Goal: Information Seeking & Learning: Learn about a topic

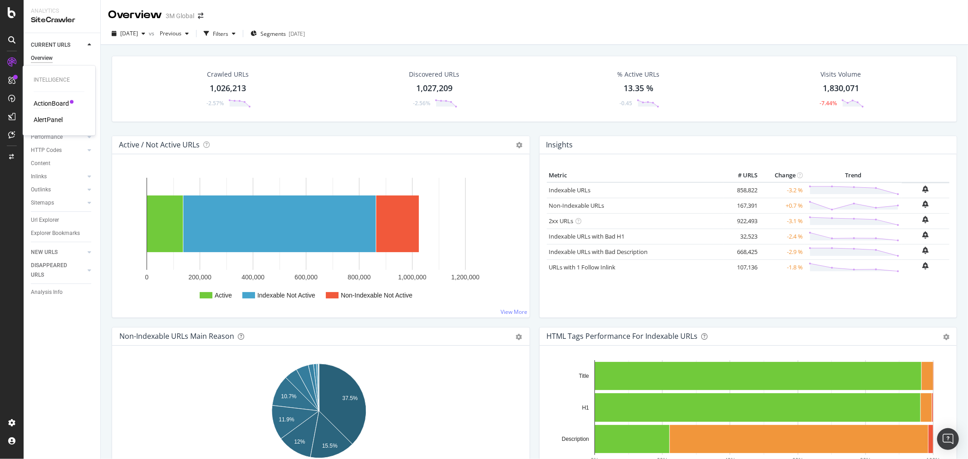
click at [47, 101] on div "ActionBoard" at bounding box center [51, 103] width 35 height 9
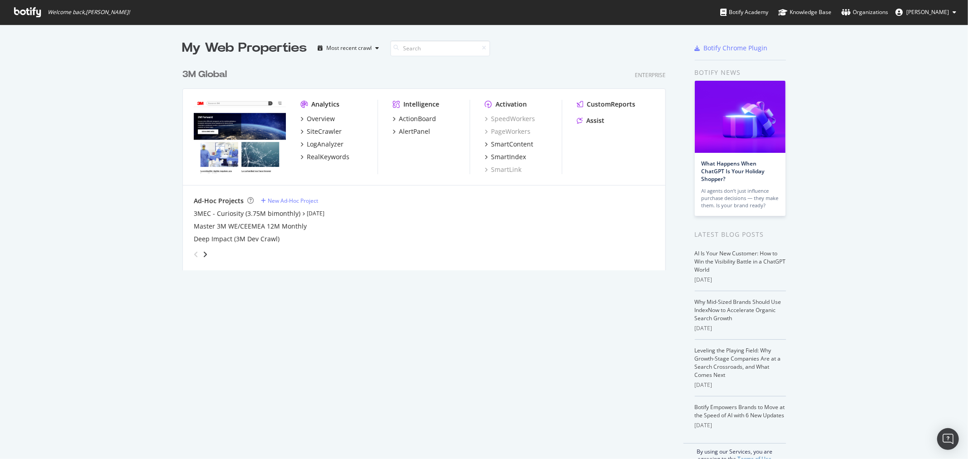
scroll to position [452, 953]
click at [211, 81] on div "3M Global Enterprise Analytics Overview SiteCrawler LogAnalyzer RealKeywords In…" at bounding box center [428, 163] width 491 height 213
click at [211, 73] on div "3M Global" at bounding box center [205, 74] width 44 height 13
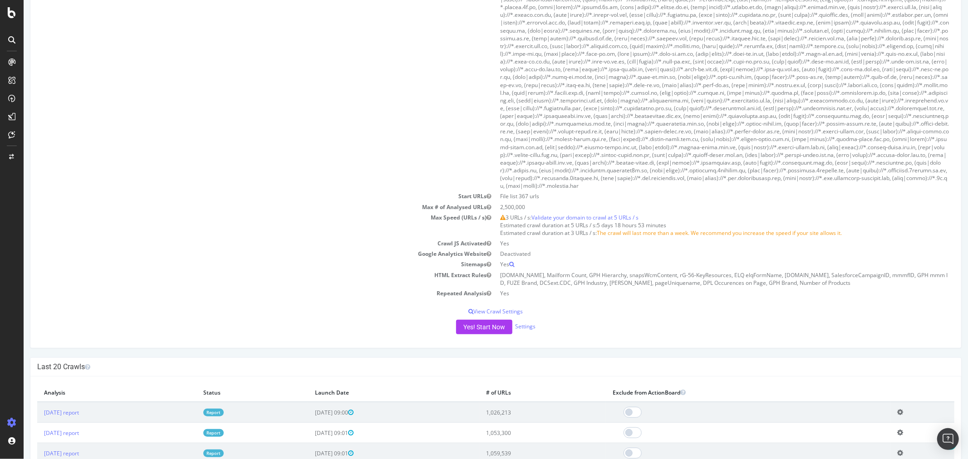
scroll to position [504, 0]
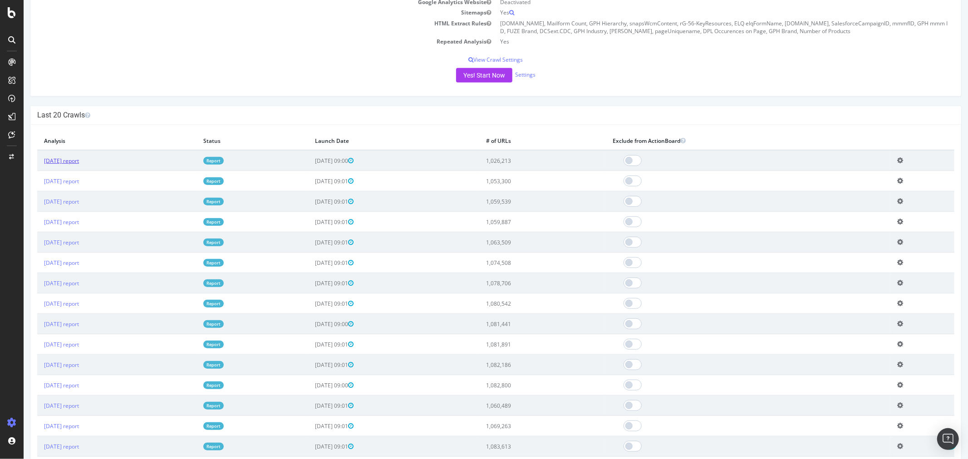
click at [61, 162] on link "[DATE] report" at bounding box center [61, 161] width 35 height 8
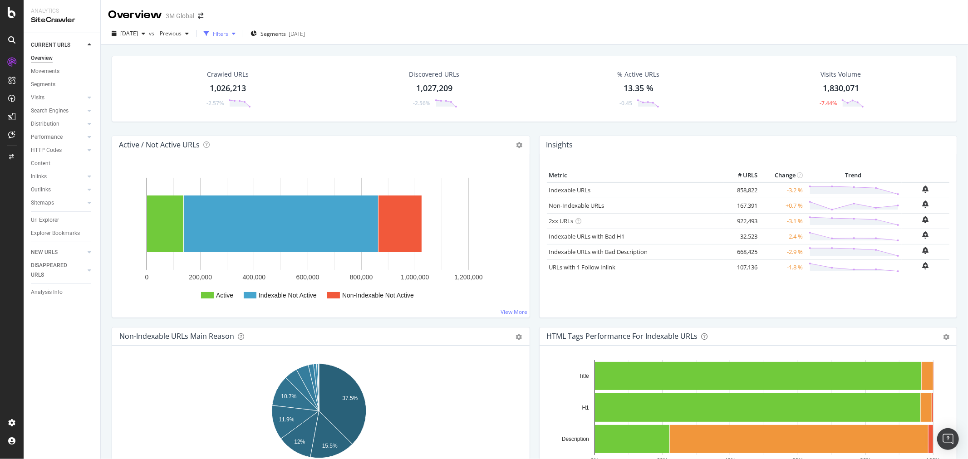
click at [236, 32] on icon "button" at bounding box center [234, 33] width 4 height 5
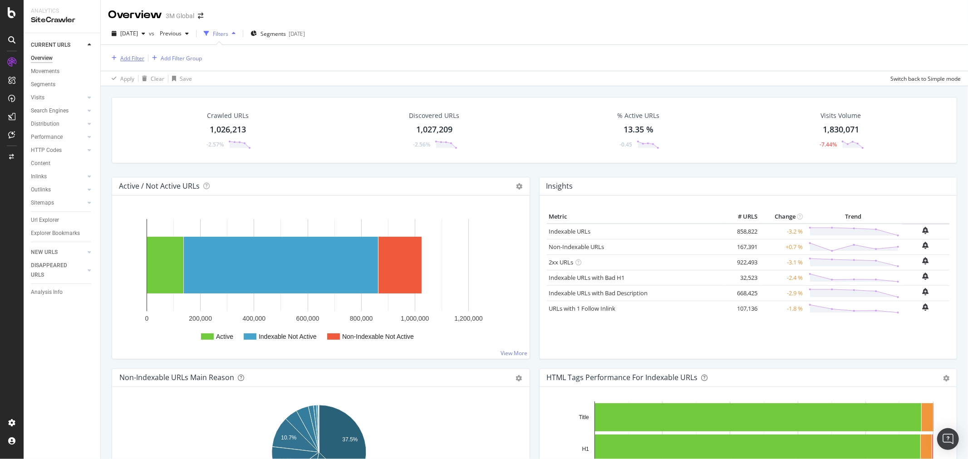
click at [133, 54] on div "Add Filter" at bounding box center [132, 58] width 24 height 8
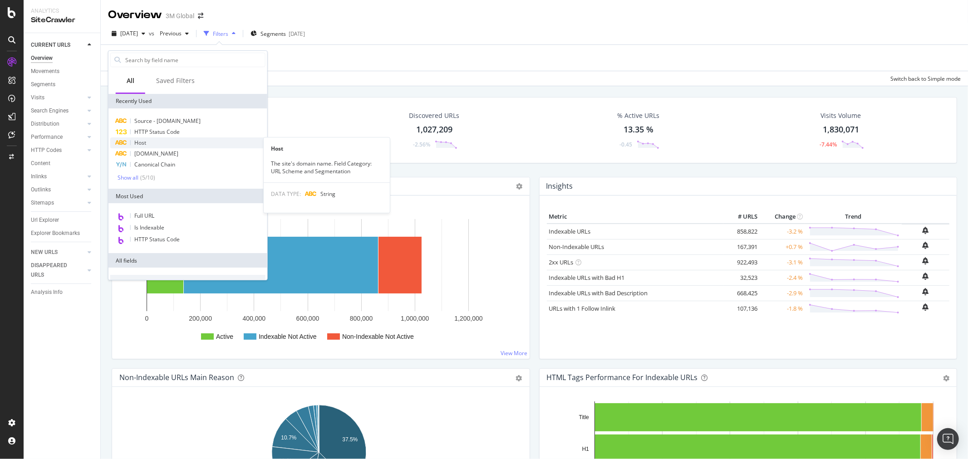
click at [168, 139] on div "Host" at bounding box center [187, 143] width 155 height 11
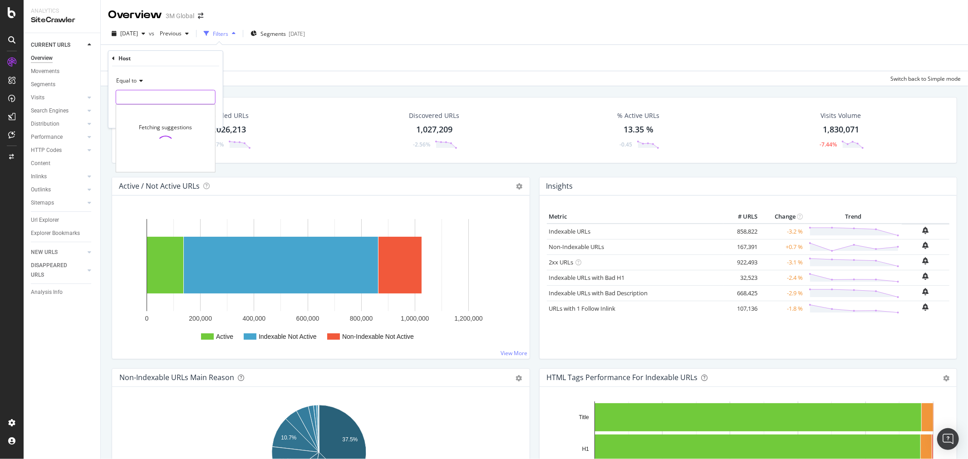
click at [162, 93] on input "text" at bounding box center [165, 97] width 99 height 15
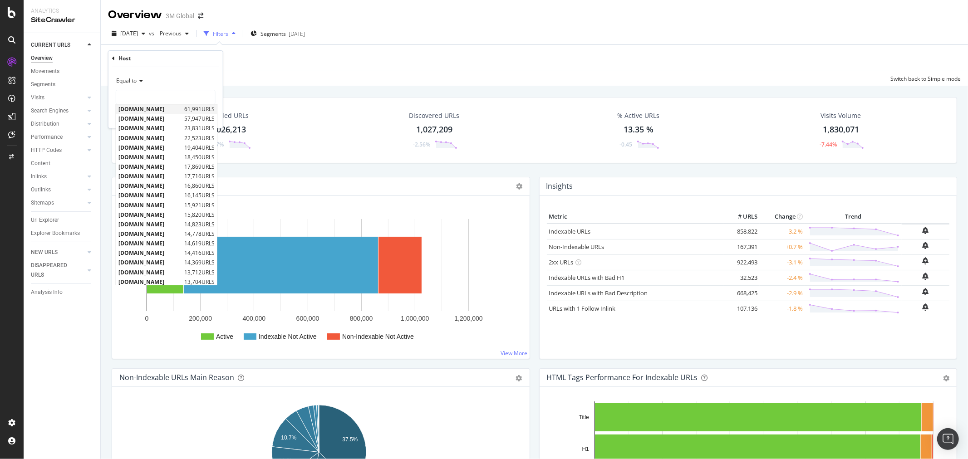
click at [146, 112] on span "[DOMAIN_NAME]" at bounding box center [150, 109] width 64 height 8
type input "[DOMAIN_NAME]"
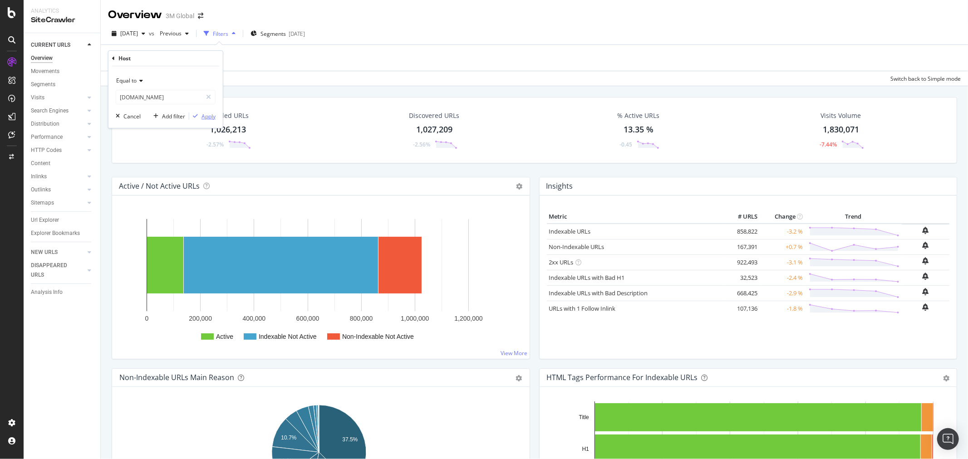
click at [212, 115] on div "Apply" at bounding box center [209, 117] width 14 height 8
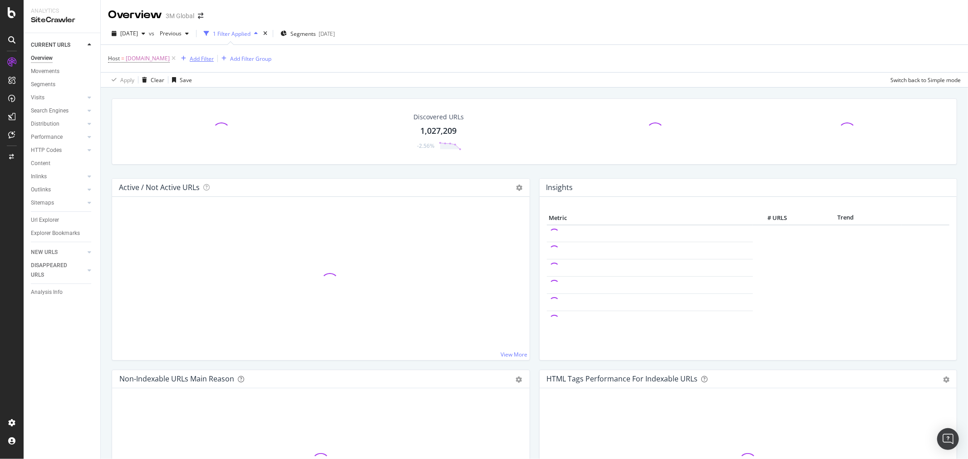
click at [190, 60] on div "Add Filter" at bounding box center [202, 59] width 24 height 8
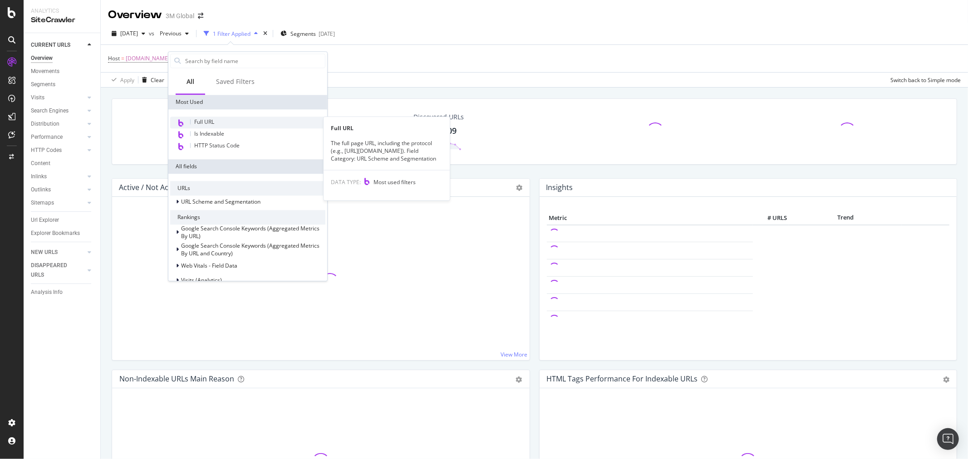
click at [214, 121] on span "Full URL" at bounding box center [204, 122] width 20 height 8
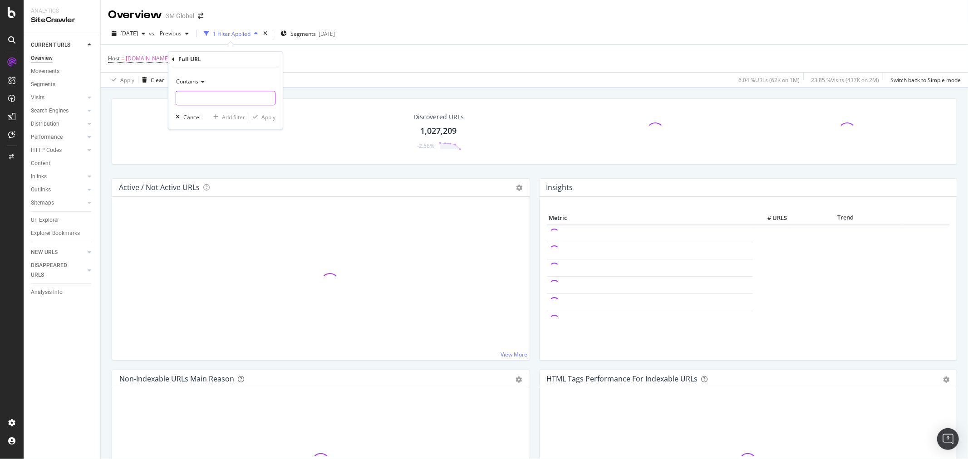
click at [215, 99] on input "text" at bounding box center [225, 98] width 99 height 15
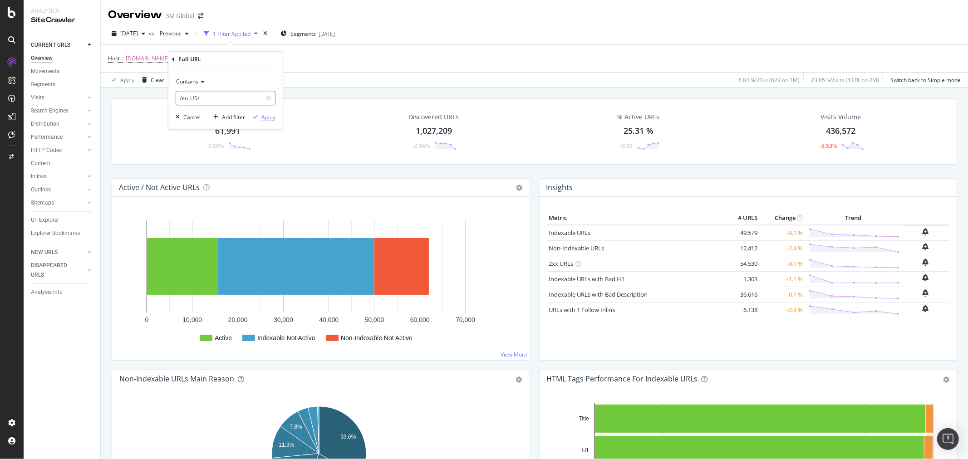
type input "/en_US/"
click at [269, 119] on div "Apply" at bounding box center [269, 117] width 14 height 8
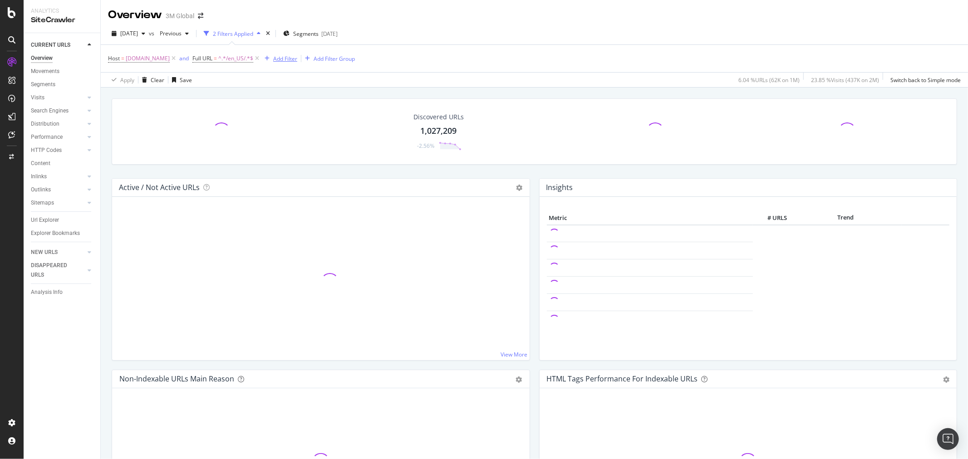
click at [275, 57] on div "Add Filter" at bounding box center [285, 59] width 24 height 8
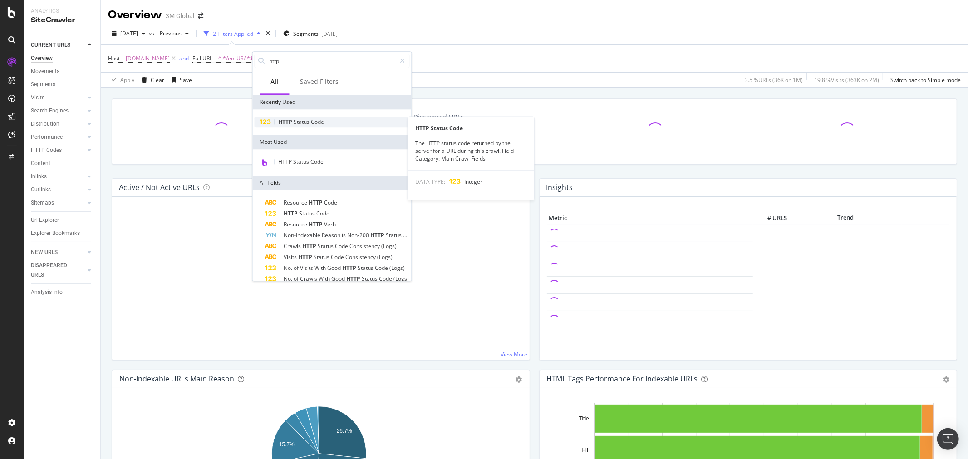
type input "http"
click at [320, 124] on span "Code" at bounding box center [317, 122] width 13 height 8
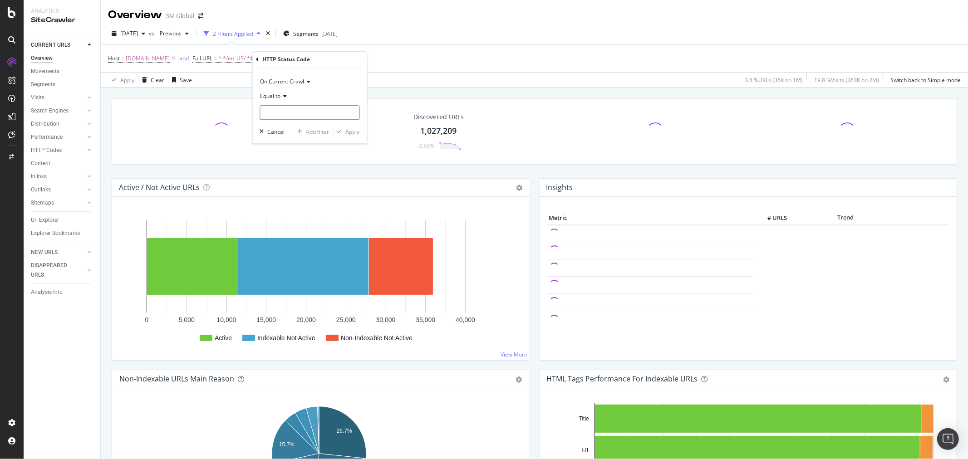
click at [300, 114] on input "number" at bounding box center [310, 112] width 100 height 15
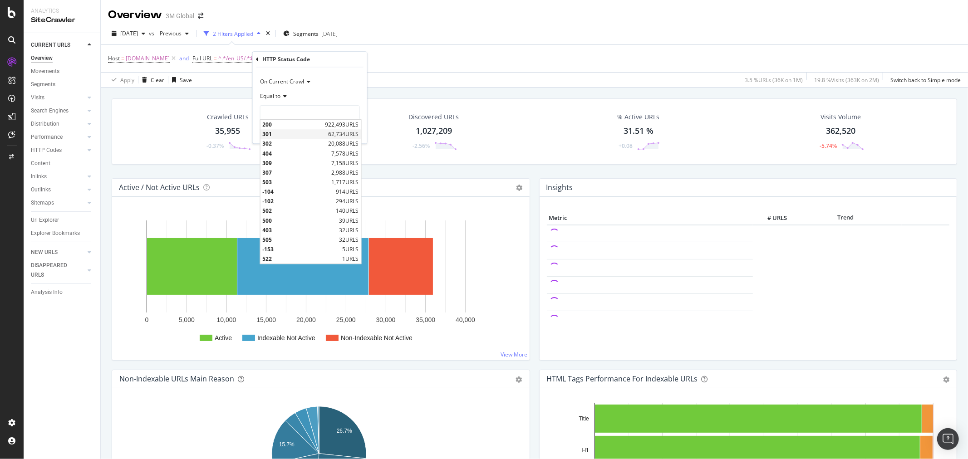
click at [288, 134] on span "301" at bounding box center [295, 135] width 64 height 8
type input "301"
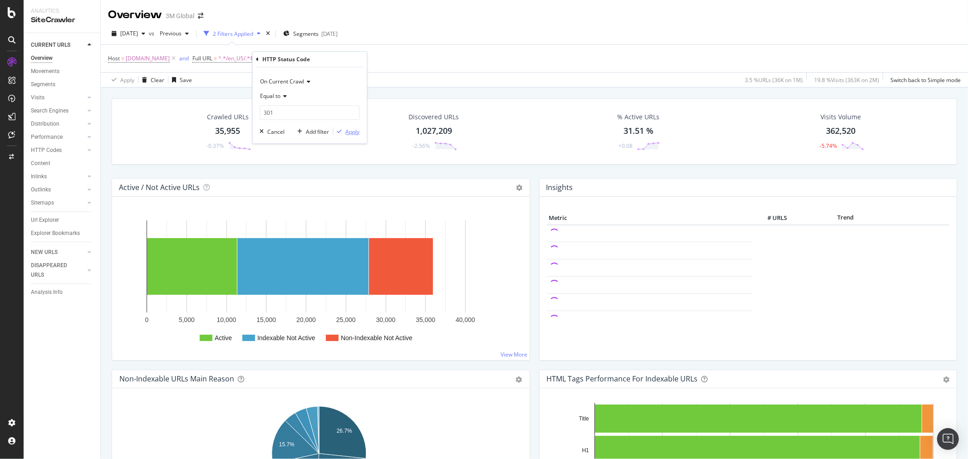
click at [354, 133] on div "Apply" at bounding box center [353, 132] width 14 height 8
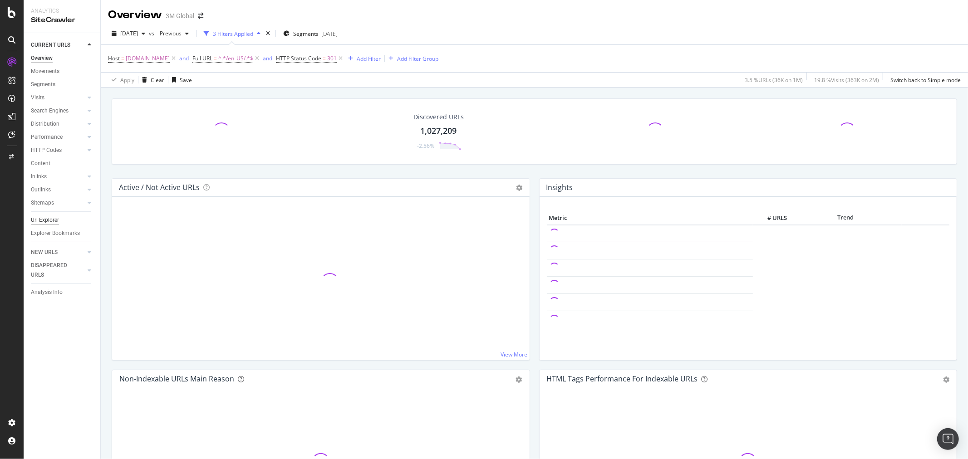
click at [52, 218] on div "Url Explorer" at bounding box center [45, 221] width 28 height 10
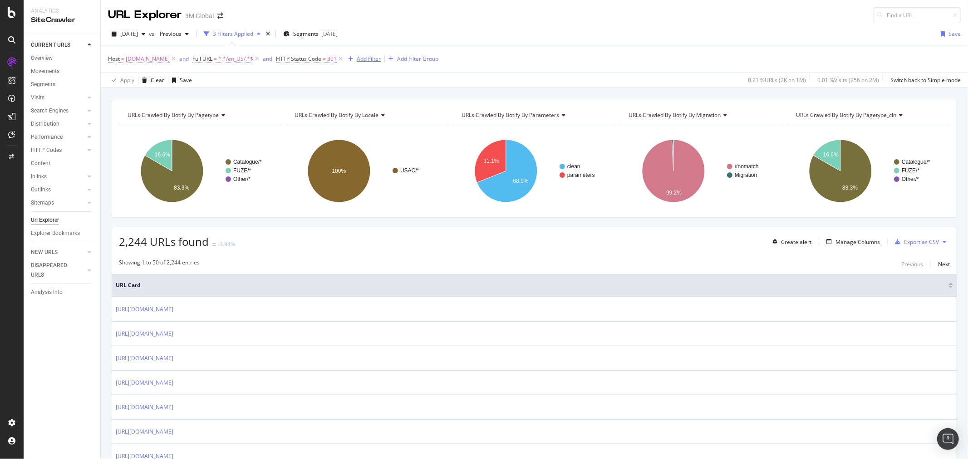
click at [361, 60] on div "Add Filter" at bounding box center [369, 59] width 24 height 8
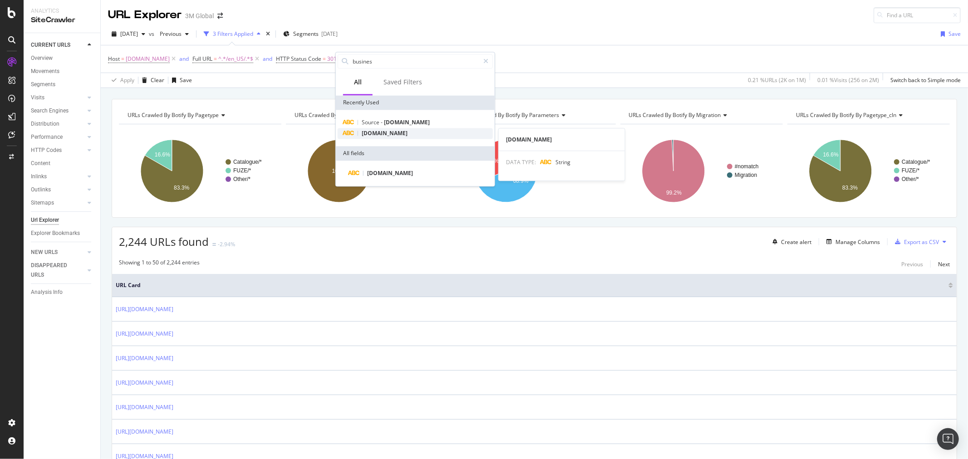
type input "busines"
click at [409, 130] on div "[DOMAIN_NAME]" at bounding box center [415, 133] width 155 height 11
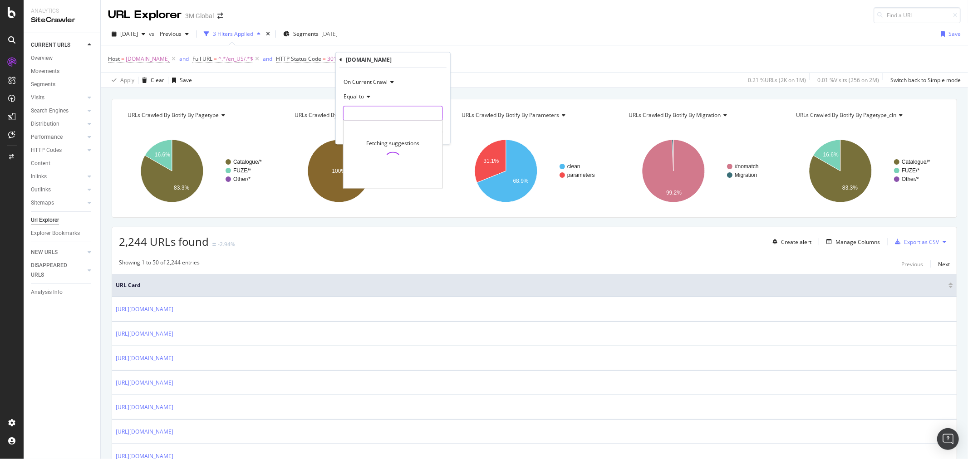
click at [387, 110] on input "text" at bounding box center [393, 113] width 99 height 15
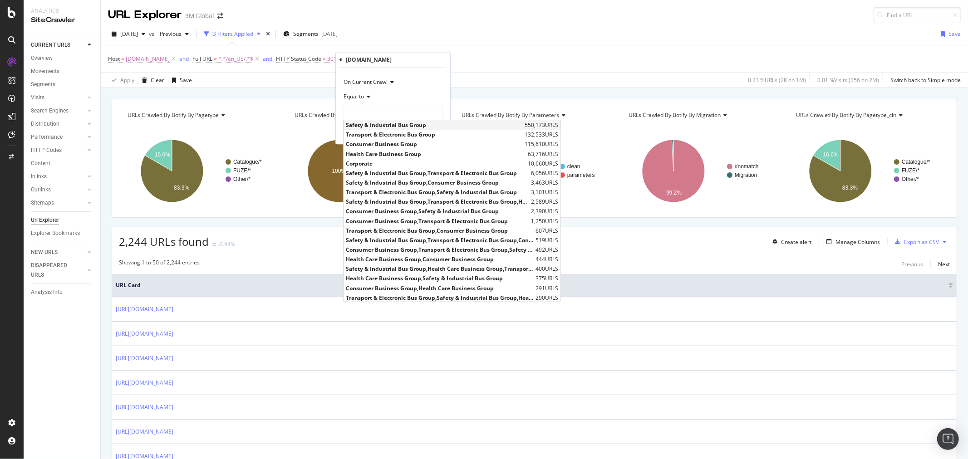
click at [400, 124] on span "Safety & Industrial Bus Group" at bounding box center [434, 126] width 177 height 8
type input "Safety & Industrial Bus Group"
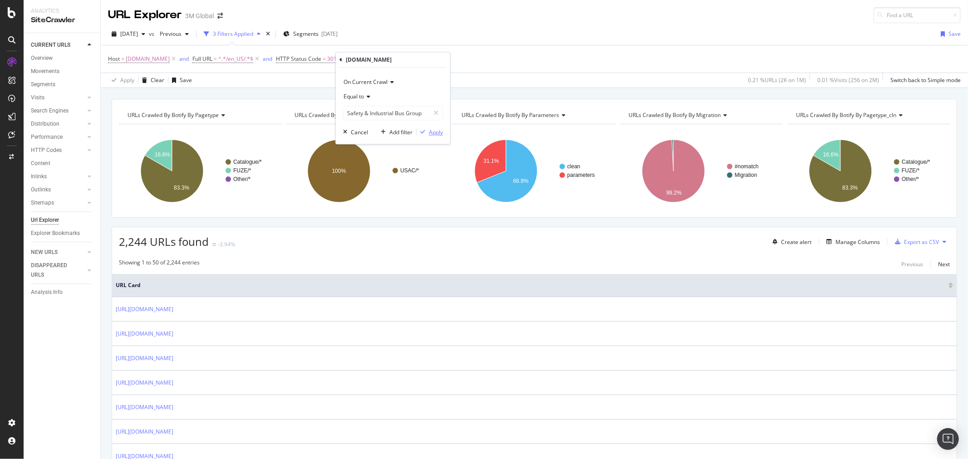
click at [440, 131] on div "Apply" at bounding box center [436, 132] width 14 height 8
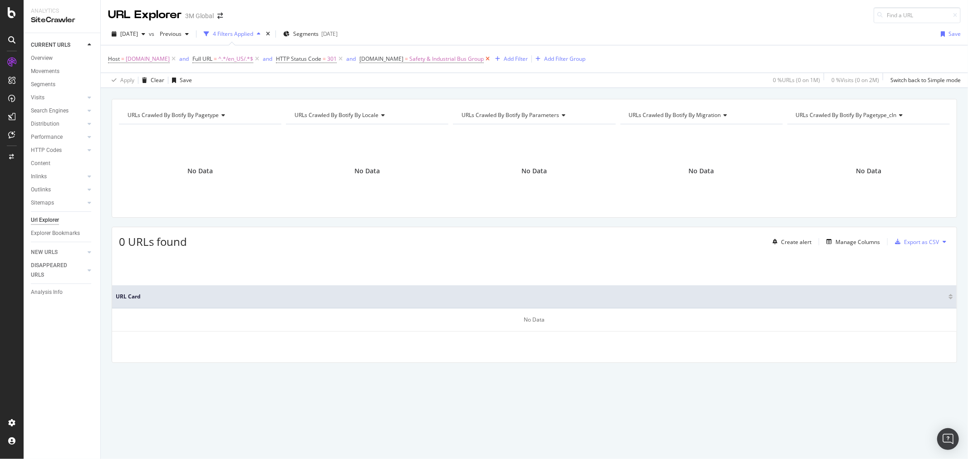
click at [484, 58] on icon at bounding box center [488, 58] width 8 height 9
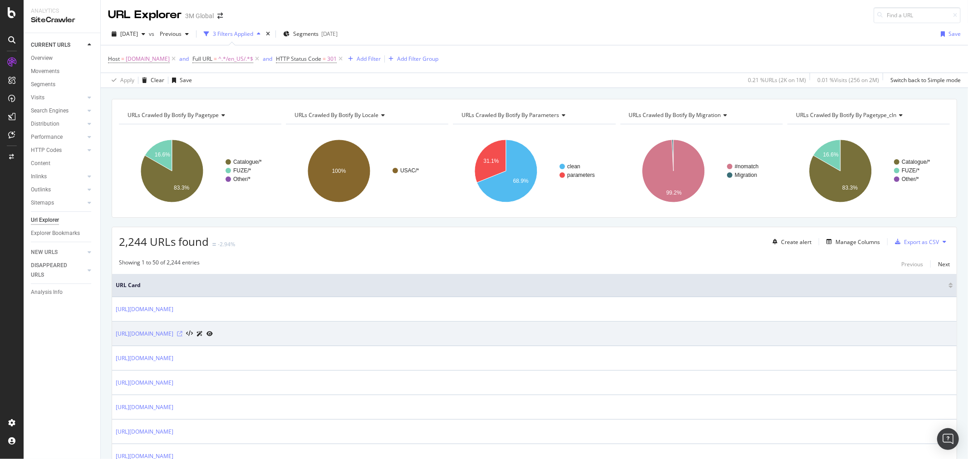
click at [183, 332] on icon at bounding box center [179, 333] width 5 height 5
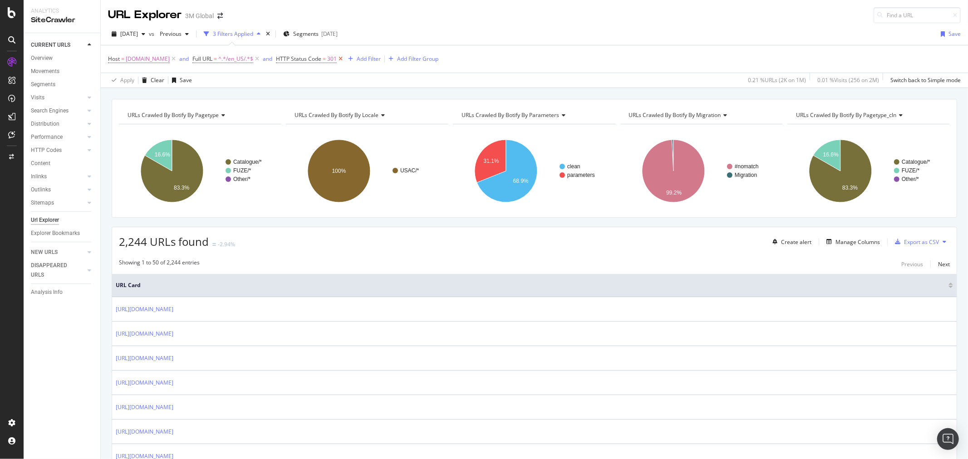
click at [337, 60] on icon at bounding box center [341, 58] width 8 height 9
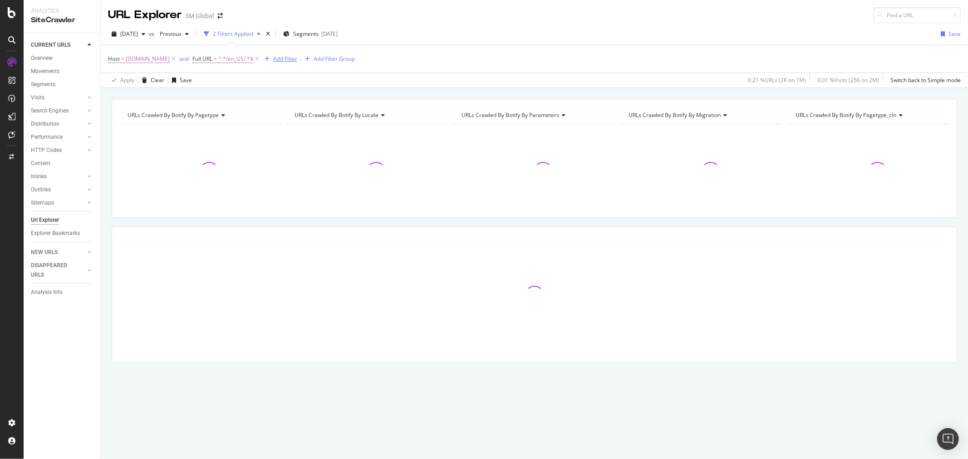
click at [284, 59] on div "Add Filter" at bounding box center [285, 59] width 24 height 8
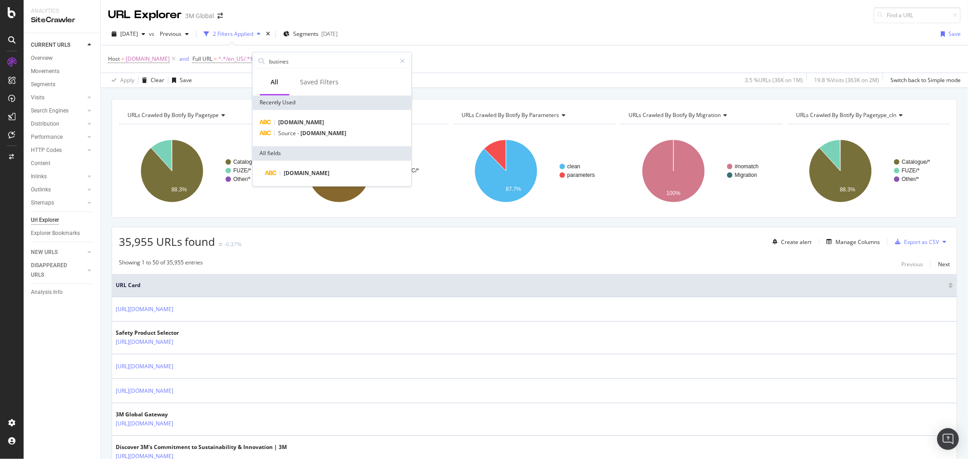
click at [47, 53] on div "Overview Movements Segments Visits Analysis Orphan URLs Search Engines Top Char…" at bounding box center [65, 149] width 69 height 194
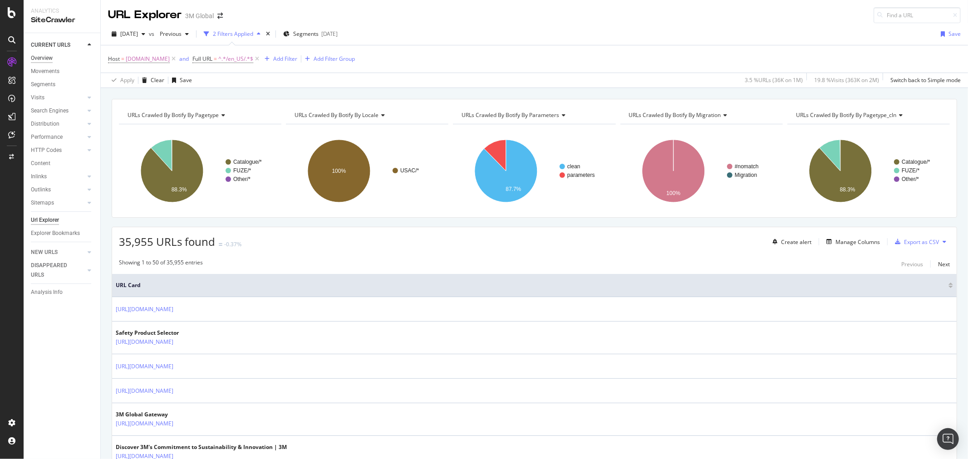
click at [47, 57] on div "Overview" at bounding box center [42, 59] width 22 height 10
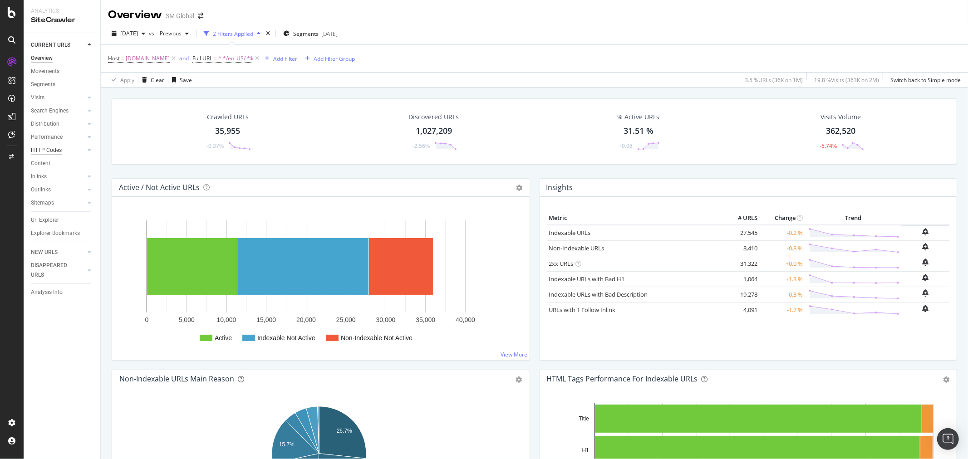
click at [57, 151] on div "HTTP Codes" at bounding box center [46, 151] width 31 height 10
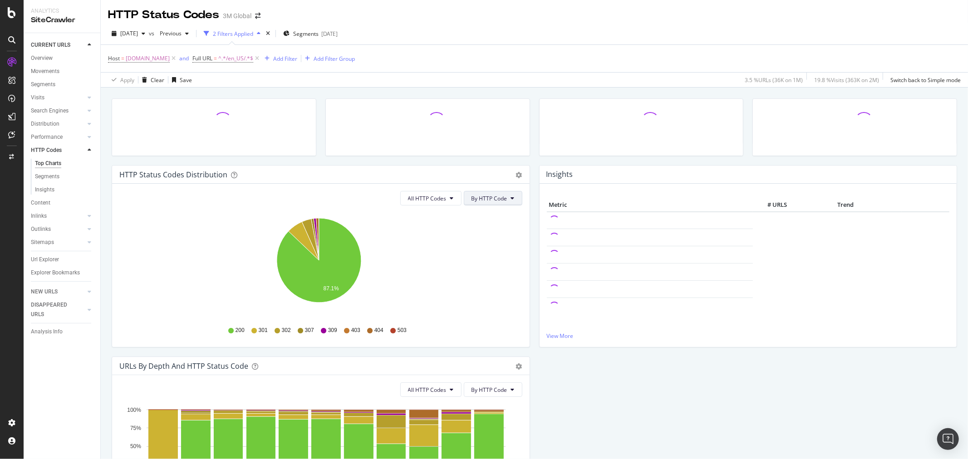
click at [514, 203] on button "By HTTP Code" at bounding box center [493, 198] width 59 height 15
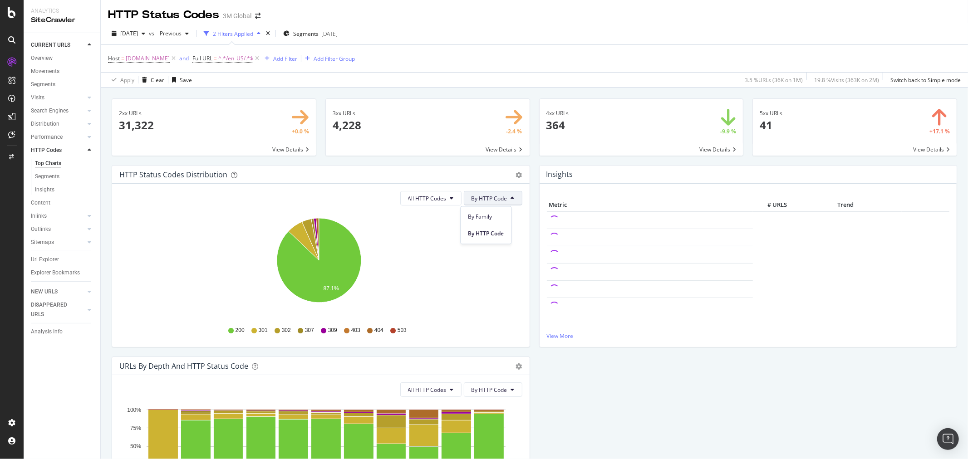
click at [511, 202] on button "By HTTP Code" at bounding box center [493, 198] width 59 height 15
click at [450, 197] on icon at bounding box center [452, 198] width 4 height 5
click at [429, 268] on span "3xx family" at bounding box center [428, 267] width 46 height 8
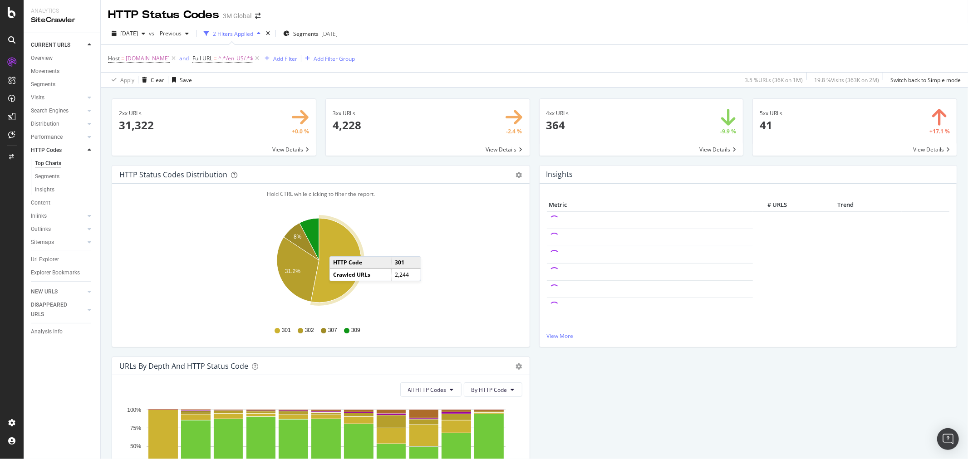
click at [339, 248] on icon "A chart." at bounding box center [336, 260] width 50 height 84
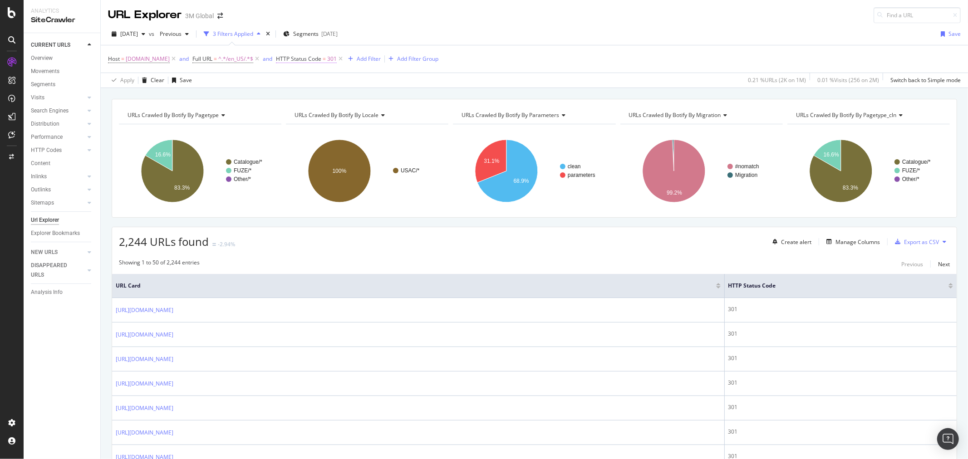
click at [292, 58] on span "HTTP Status Code" at bounding box center [298, 59] width 45 height 8
click at [518, 39] on div "[DATE] vs Previous 3 Filters Applied Segments [DATE] Save" at bounding box center [535, 36] width 868 height 18
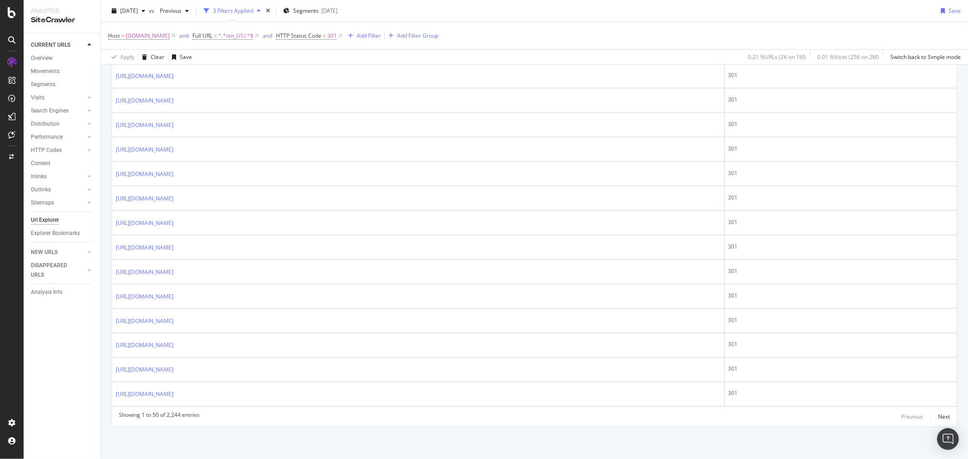
scroll to position [1120, 0]
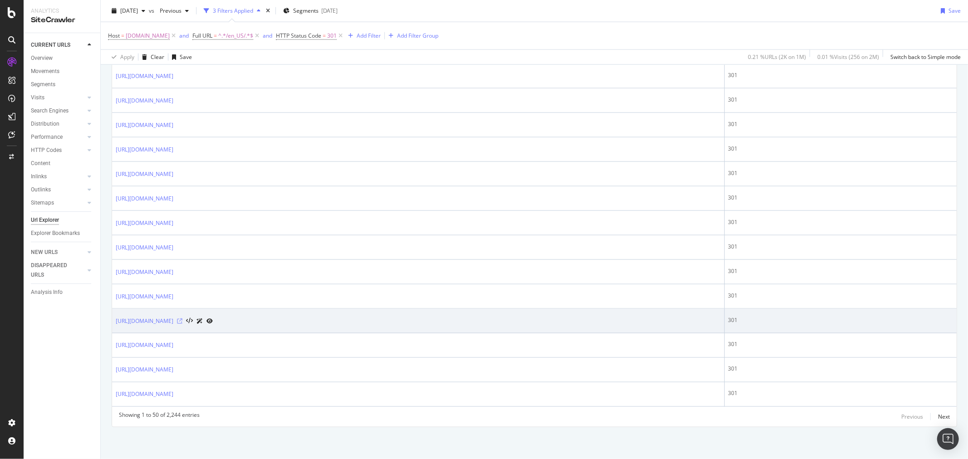
click at [183, 319] on icon at bounding box center [179, 321] width 5 height 5
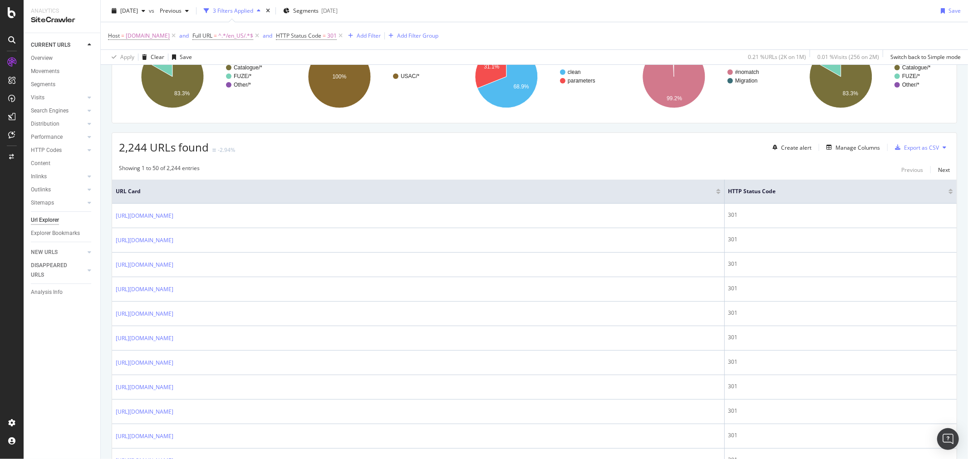
scroll to position [0, 0]
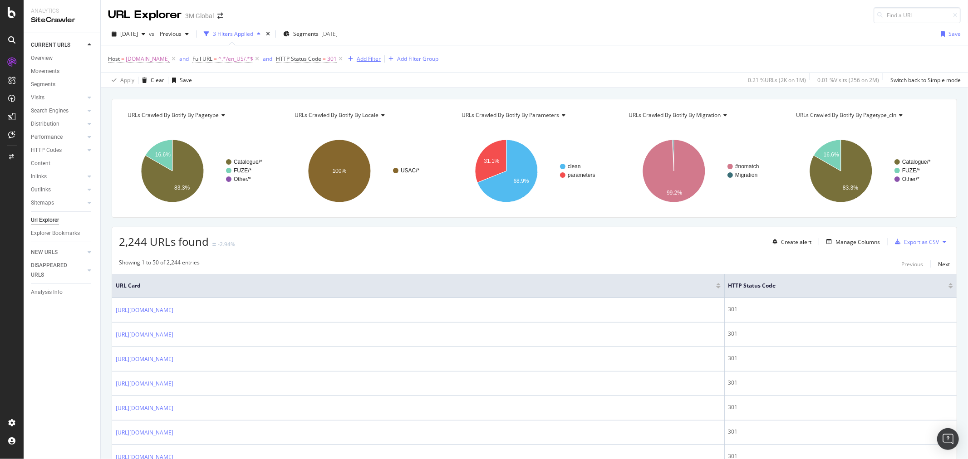
click at [367, 56] on div "Add Filter" at bounding box center [369, 59] width 24 height 8
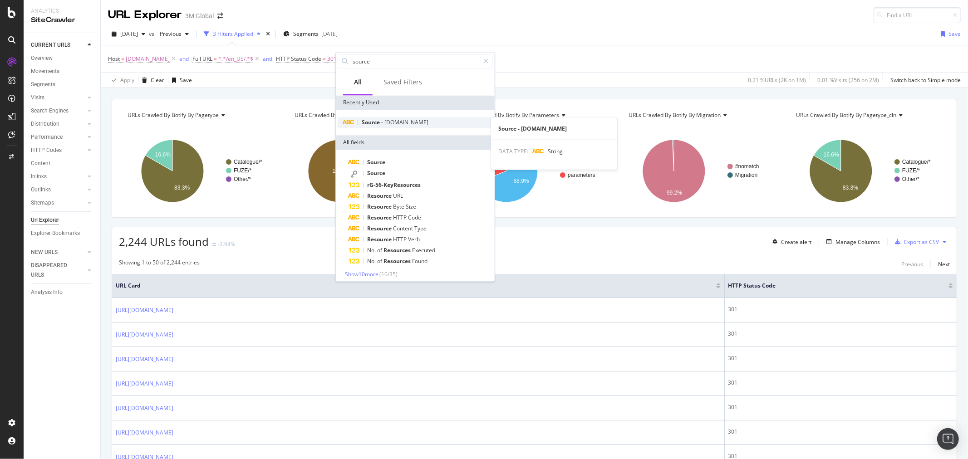
type input "source"
click at [392, 120] on span "[DOMAIN_NAME]" at bounding box center [407, 122] width 44 height 8
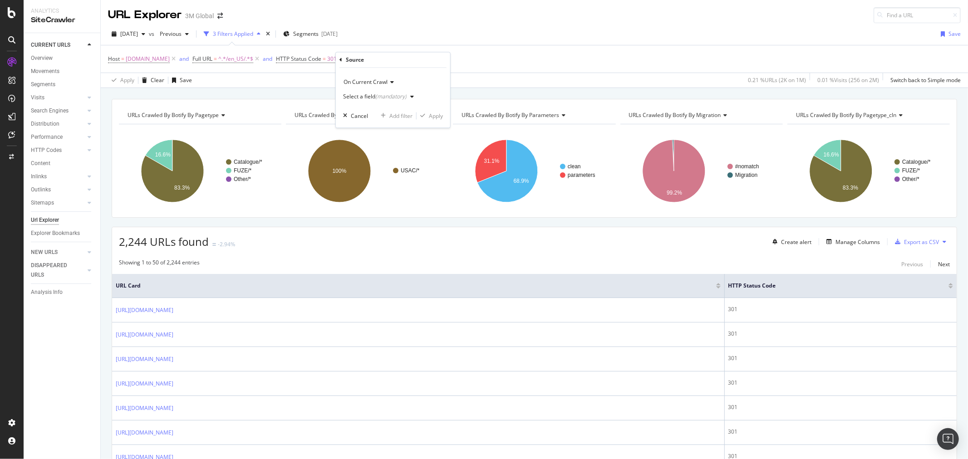
click at [414, 97] on div "button" at bounding box center [412, 96] width 11 height 5
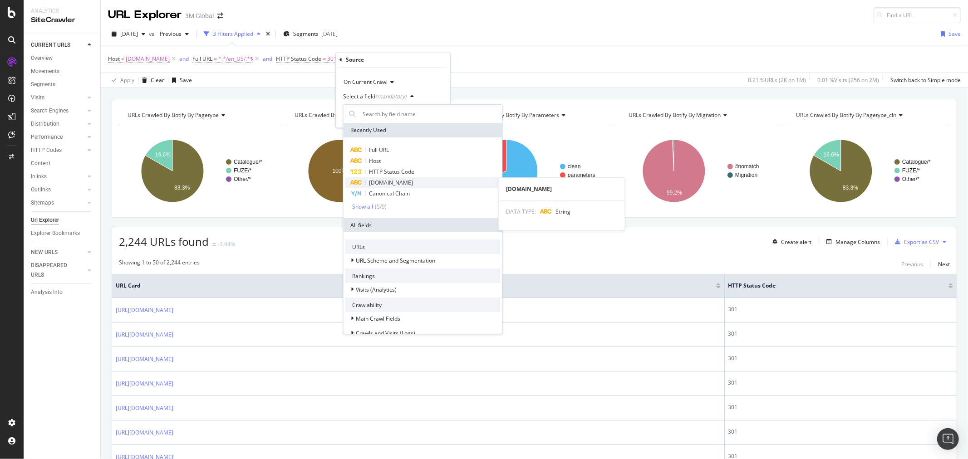
click at [411, 183] on div "[DOMAIN_NAME]" at bounding box center [422, 183] width 155 height 11
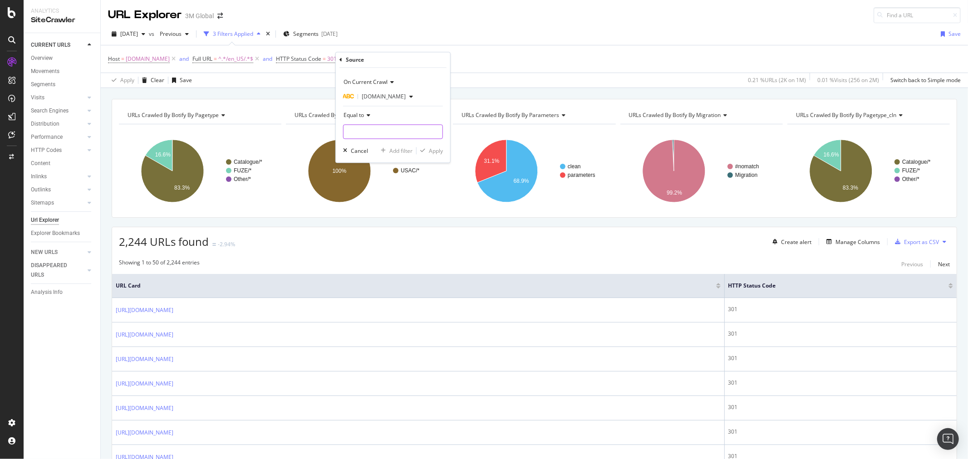
click at [392, 134] on input "text" at bounding box center [393, 132] width 99 height 15
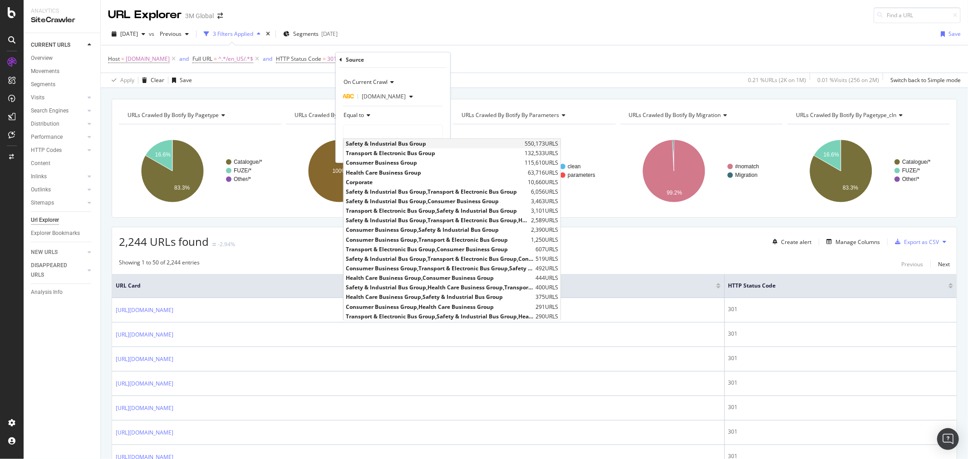
click at [395, 146] on span "Safety & Industrial Bus Group" at bounding box center [434, 144] width 177 height 8
type input "Safety & Industrial Bus Group"
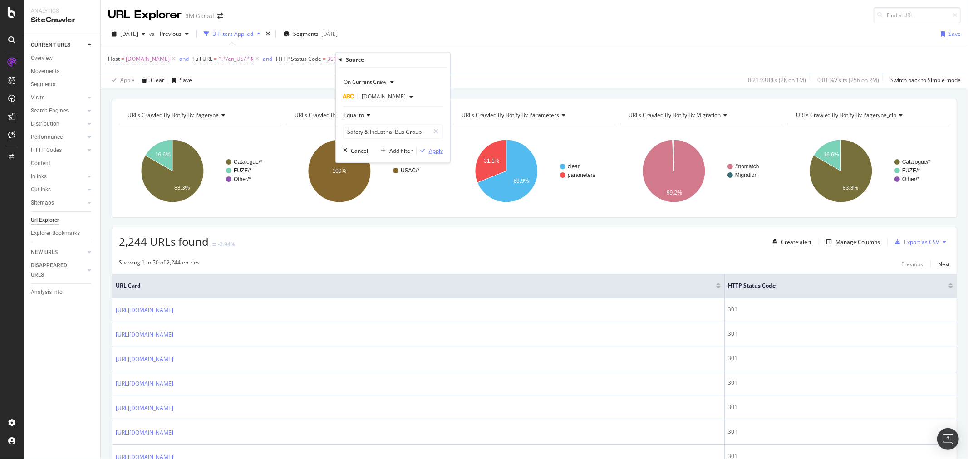
click at [438, 151] on div "Apply" at bounding box center [436, 151] width 14 height 8
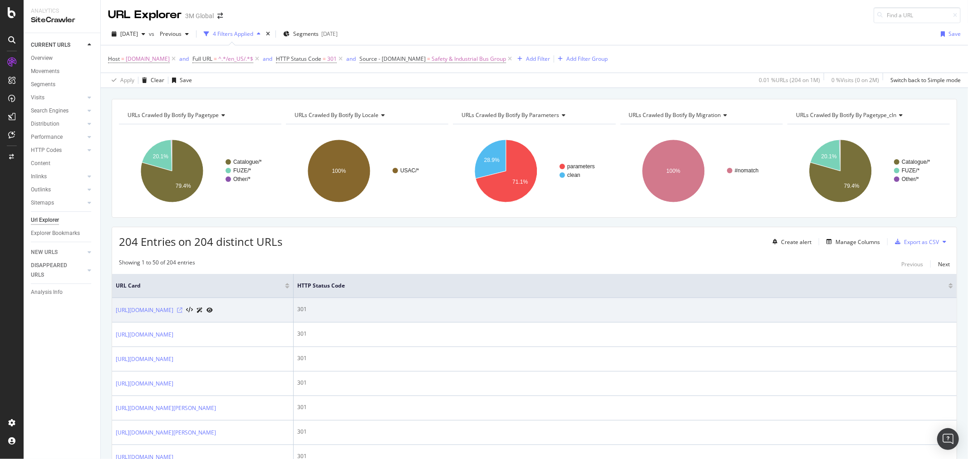
click at [183, 312] on icon at bounding box center [179, 310] width 5 height 5
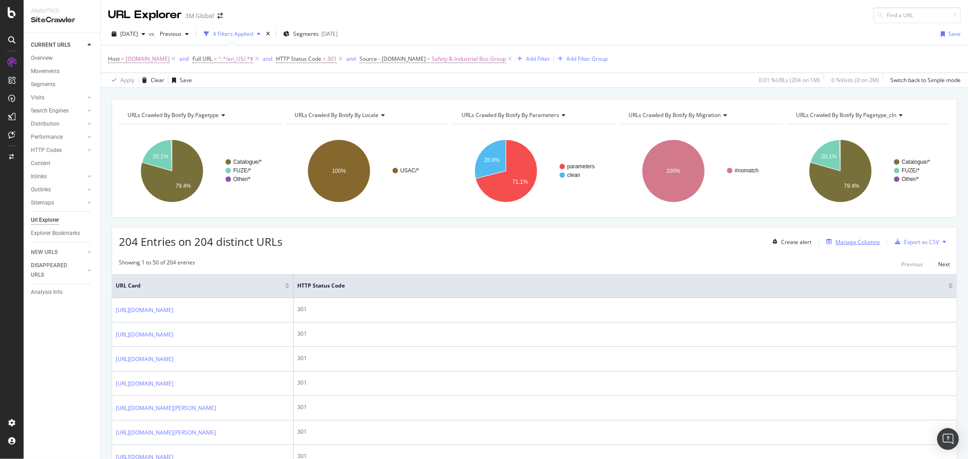
click at [846, 241] on div "Manage Columns" at bounding box center [858, 242] width 44 height 8
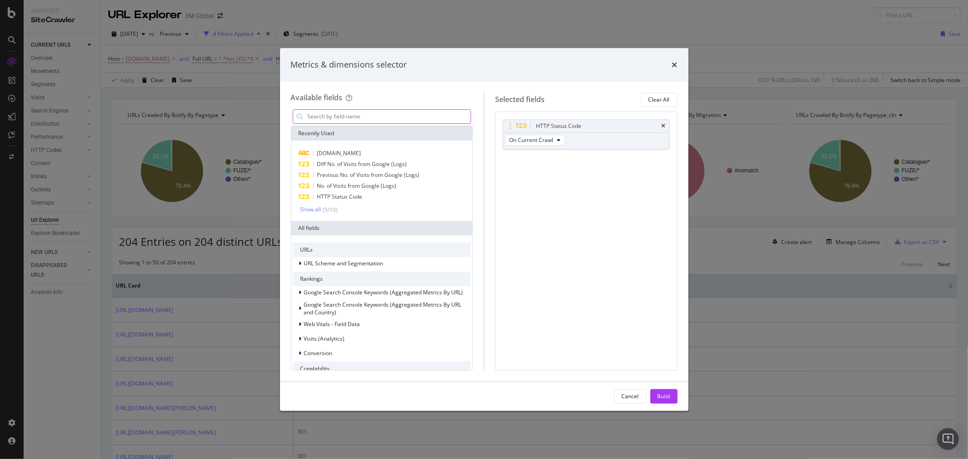
click at [376, 115] on input "modal" at bounding box center [389, 117] width 164 height 14
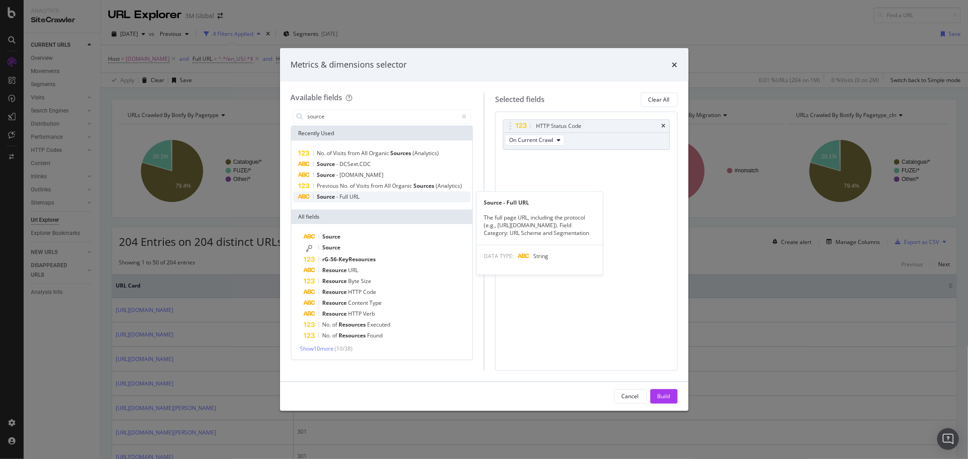
type input "source"
click at [371, 201] on div "Source - Full URL" at bounding box center [382, 197] width 178 height 11
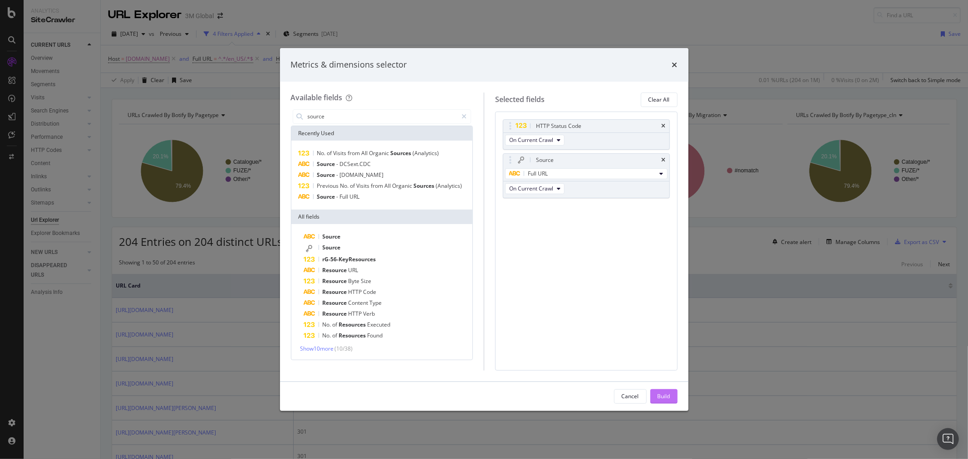
click at [673, 398] on button "Build" at bounding box center [664, 397] width 27 height 15
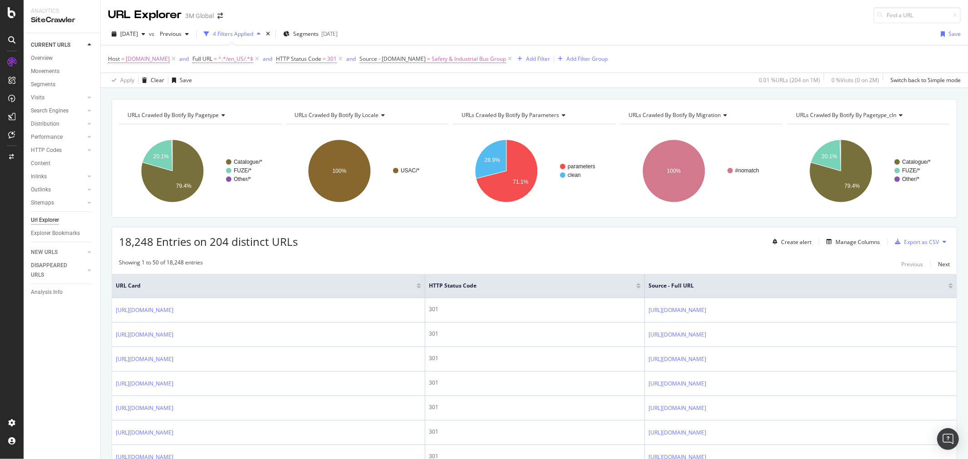
drag, startPoint x: 633, startPoint y: 261, endPoint x: 723, endPoint y: 263, distance: 89.5
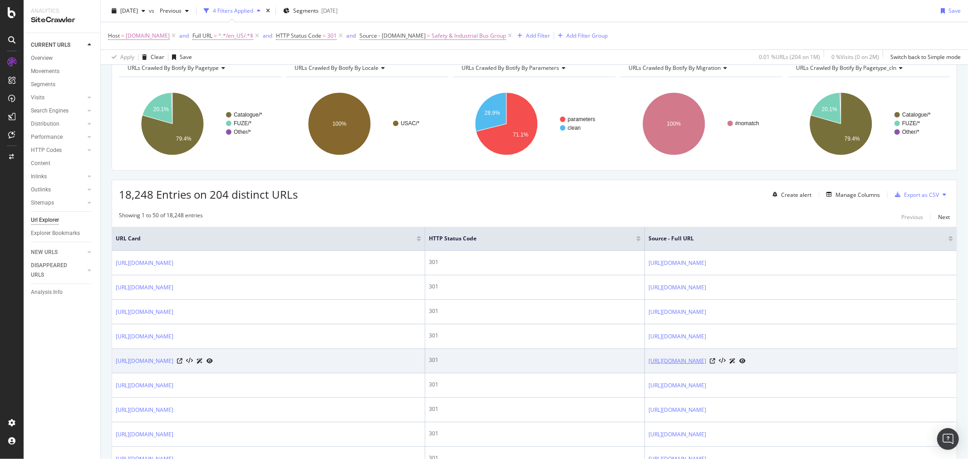
scroll to position [202, 0]
